Goal: Task Accomplishment & Management: Manage account settings

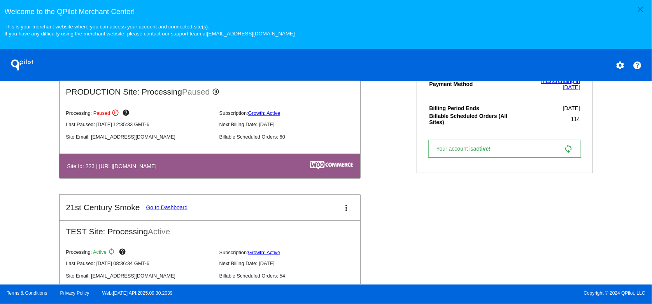
scroll to position [311, 0]
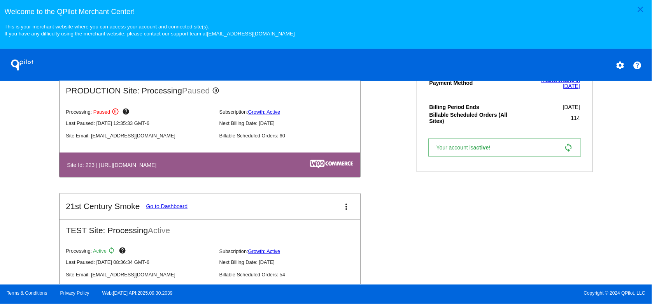
click at [547, 139] on link "Your account is active! sync" at bounding box center [504, 147] width 153 height 18
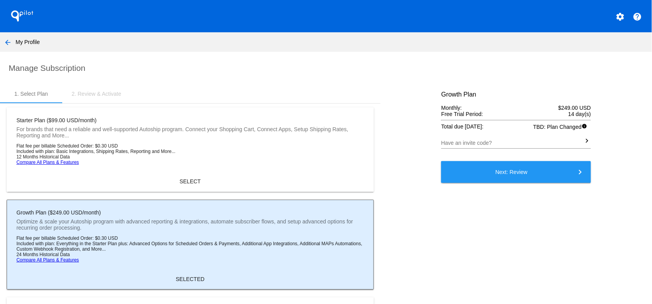
click at [8, 38] on mat-icon "arrow_back" at bounding box center [7, 42] width 9 height 9
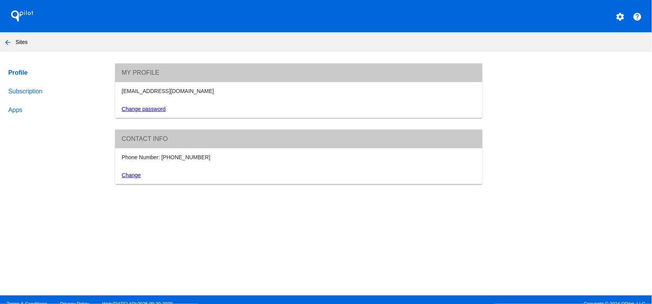
click at [25, 91] on link "Subscription" at bounding box center [54, 91] width 95 height 19
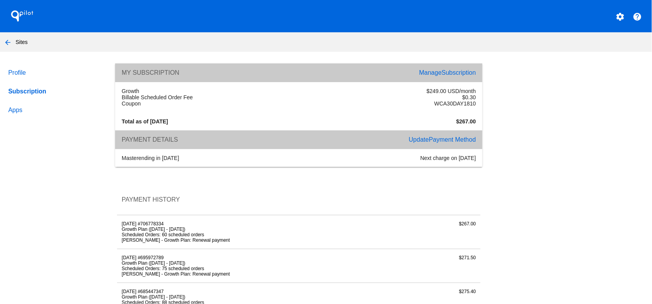
click at [441, 72] on span "Subscription" at bounding box center [458, 72] width 34 height 7
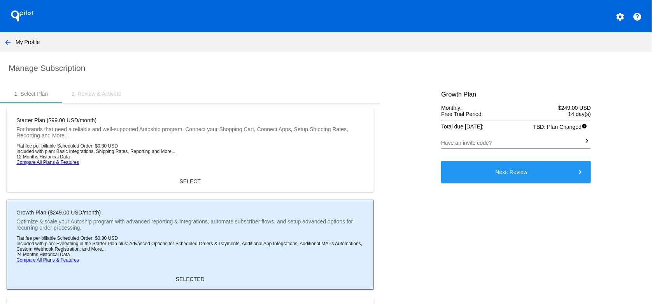
click at [583, 145] on mat-icon "keyboard_arrow_right" at bounding box center [586, 140] width 8 height 9
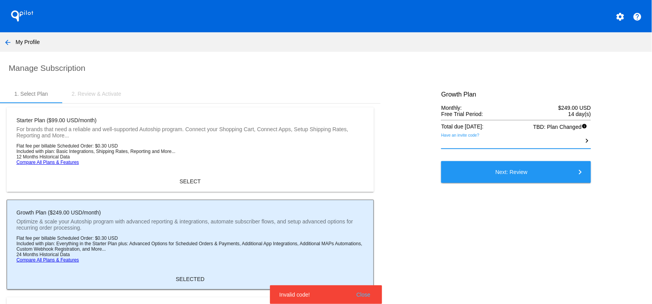
click at [583, 145] on mat-icon "keyboard_arrow_right" at bounding box center [586, 140] width 8 height 9
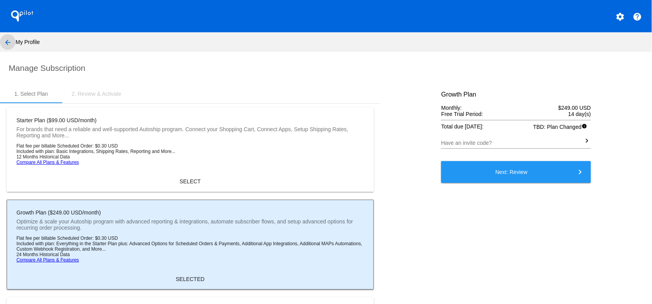
click at [8, 40] on mat-icon "arrow_back" at bounding box center [7, 42] width 9 height 9
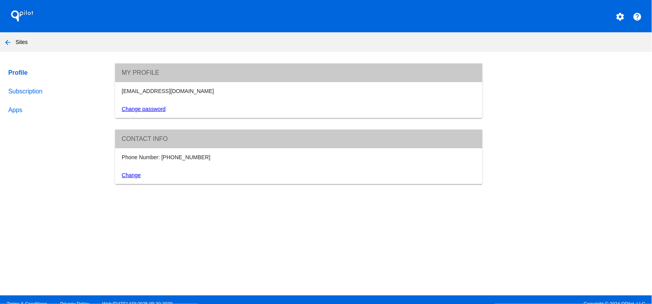
click at [14, 107] on link "Apps" at bounding box center [54, 110] width 95 height 19
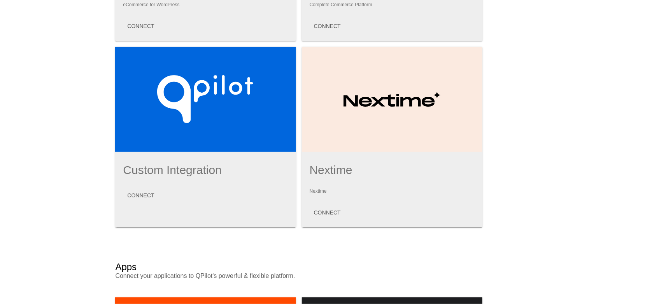
scroll to position [13, 0]
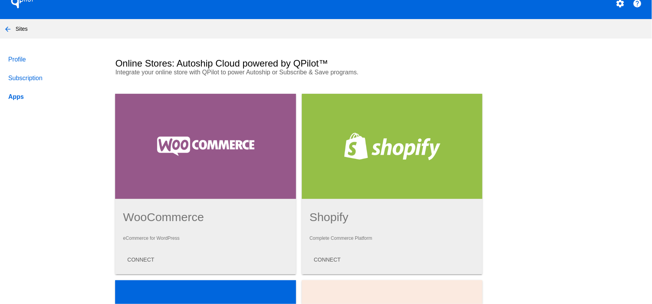
click at [17, 56] on link "Profile" at bounding box center [54, 59] width 95 height 19
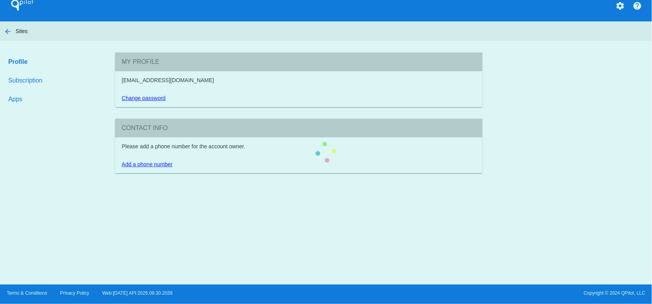
scroll to position [10, 0]
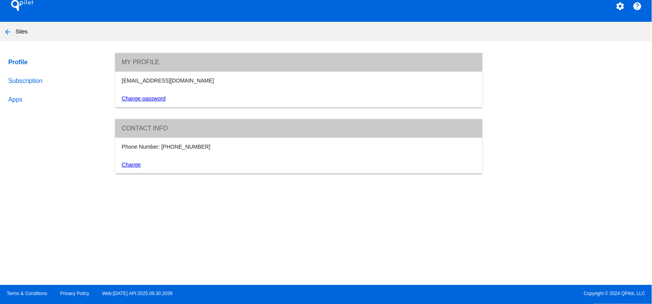
click at [21, 77] on link "Subscription" at bounding box center [54, 81] width 95 height 19
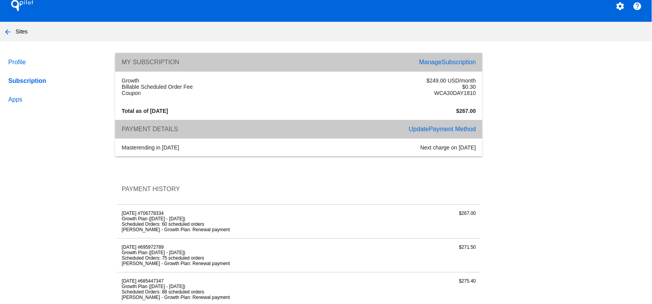
click at [617, 5] on mat-icon "settings" at bounding box center [619, 6] width 9 height 9
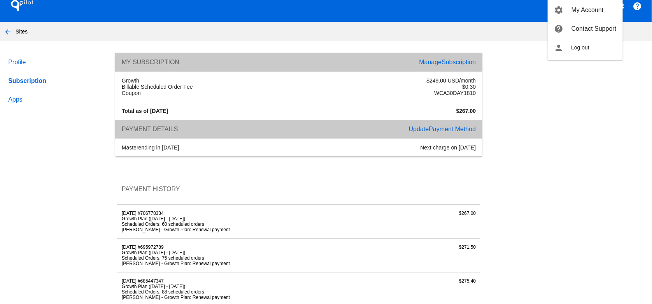
click at [443, 59] on div at bounding box center [326, 152] width 652 height 304
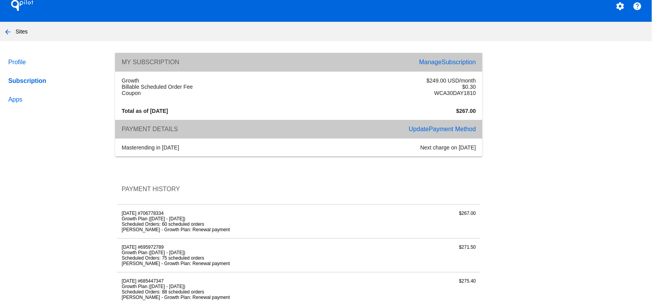
scroll to position [8, 0]
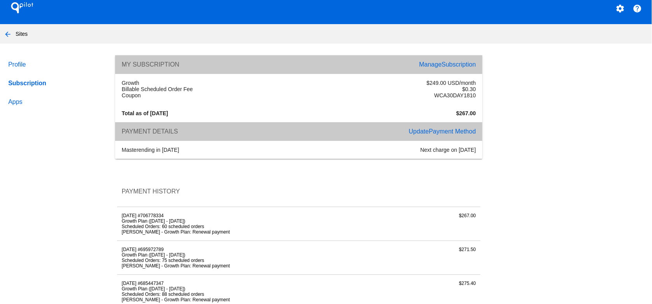
click at [441, 65] on span "Subscription" at bounding box center [458, 64] width 34 height 7
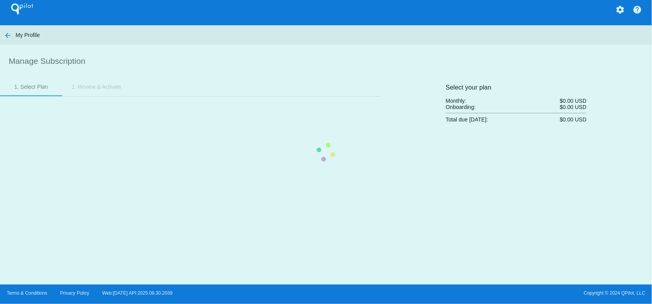
scroll to position [7, 0]
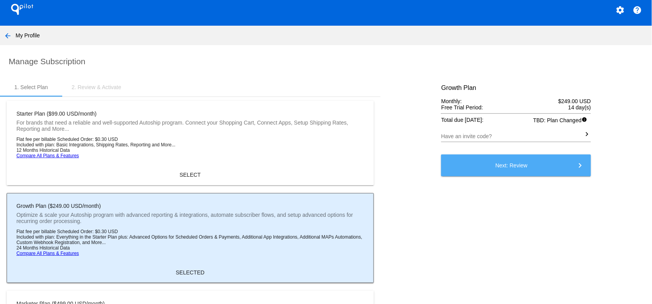
click at [528, 163] on button "Next: Review keyboard_arrow_right" at bounding box center [516, 165] width 150 height 22
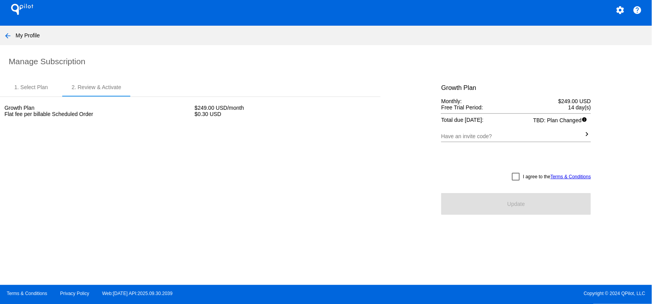
click at [8, 37] on mat-icon "arrow_back" at bounding box center [7, 35] width 9 height 9
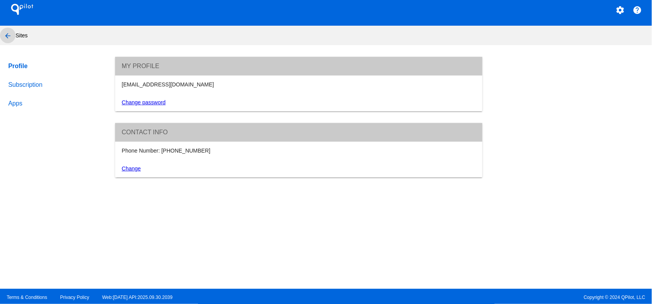
click at [8, 36] on mat-icon "arrow_back" at bounding box center [7, 35] width 9 height 9
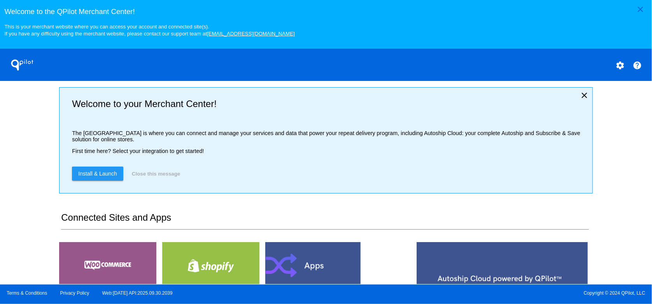
click at [20, 61] on h1 "QPilot" at bounding box center [22, 65] width 31 height 16
click at [637, 66] on mat-icon "help" at bounding box center [637, 65] width 9 height 9
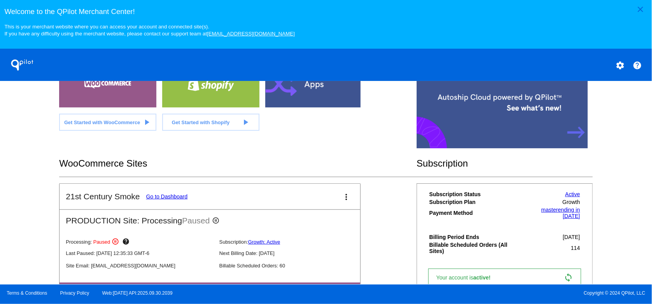
scroll to position [194, 0]
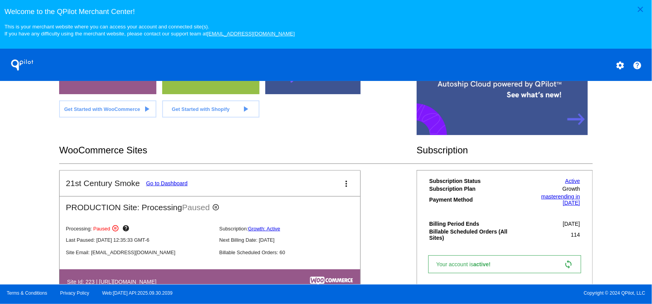
click at [566, 184] on link "Active" at bounding box center [572, 181] width 15 height 6
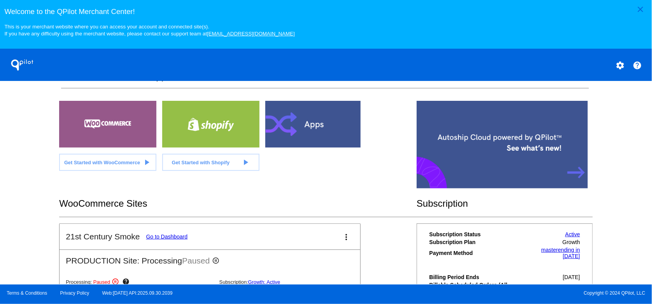
scroll to position [194, 0]
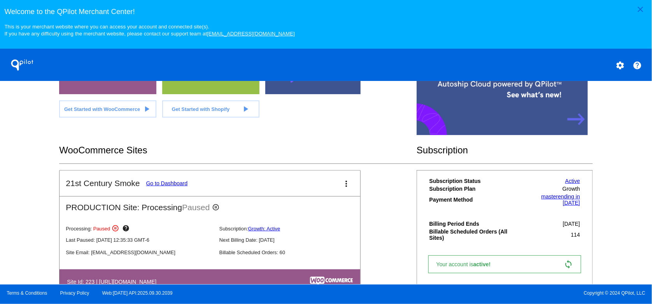
click at [345, 188] on mat-icon "more_vert" at bounding box center [345, 183] width 9 height 9
click at [386, 191] on div at bounding box center [326, 152] width 652 height 304
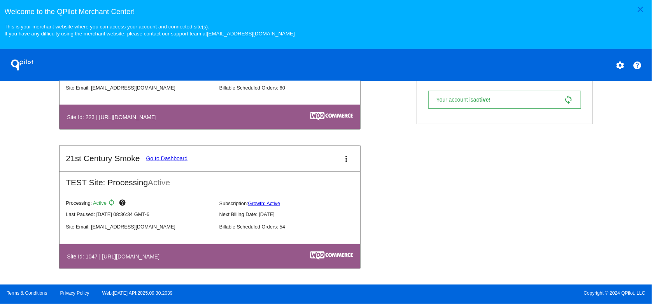
scroll to position [362, 0]
click at [346, 161] on mat-icon "more_vert" at bounding box center [345, 158] width 9 height 9
click at [408, 169] on div at bounding box center [326, 152] width 652 height 304
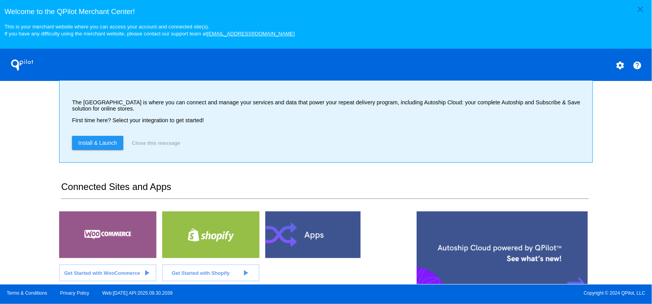
scroll to position [0, 0]
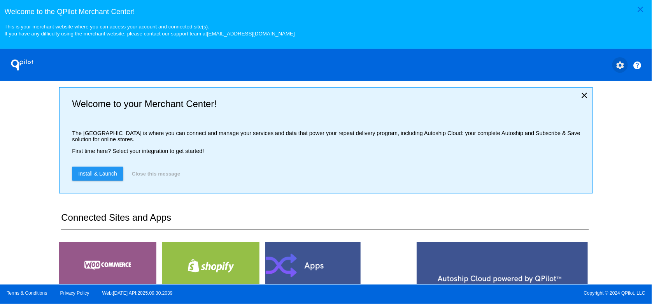
click at [621, 66] on mat-icon "settings" at bounding box center [619, 65] width 9 height 9
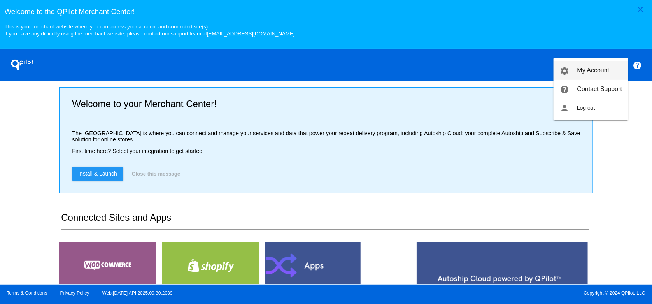
click at [603, 67] on span "My Account" at bounding box center [593, 70] width 32 height 7
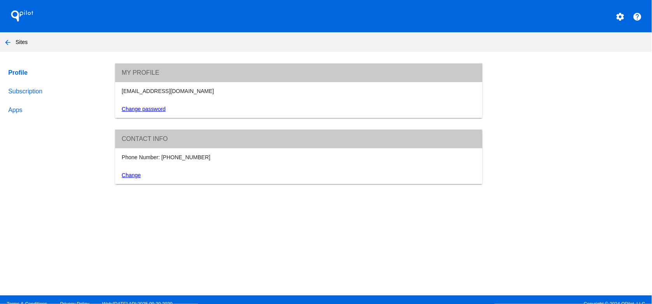
click at [36, 93] on link "Subscription" at bounding box center [54, 91] width 95 height 19
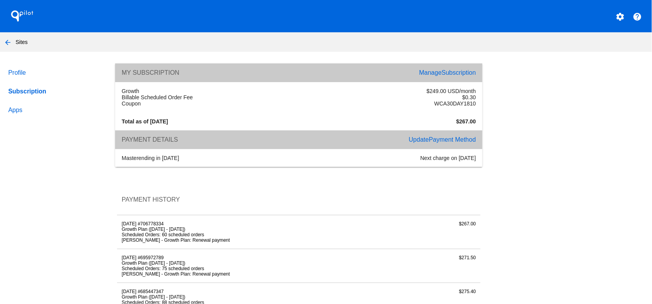
click at [17, 70] on link "Profile" at bounding box center [54, 72] width 95 height 19
